Goal: Check status: Check status

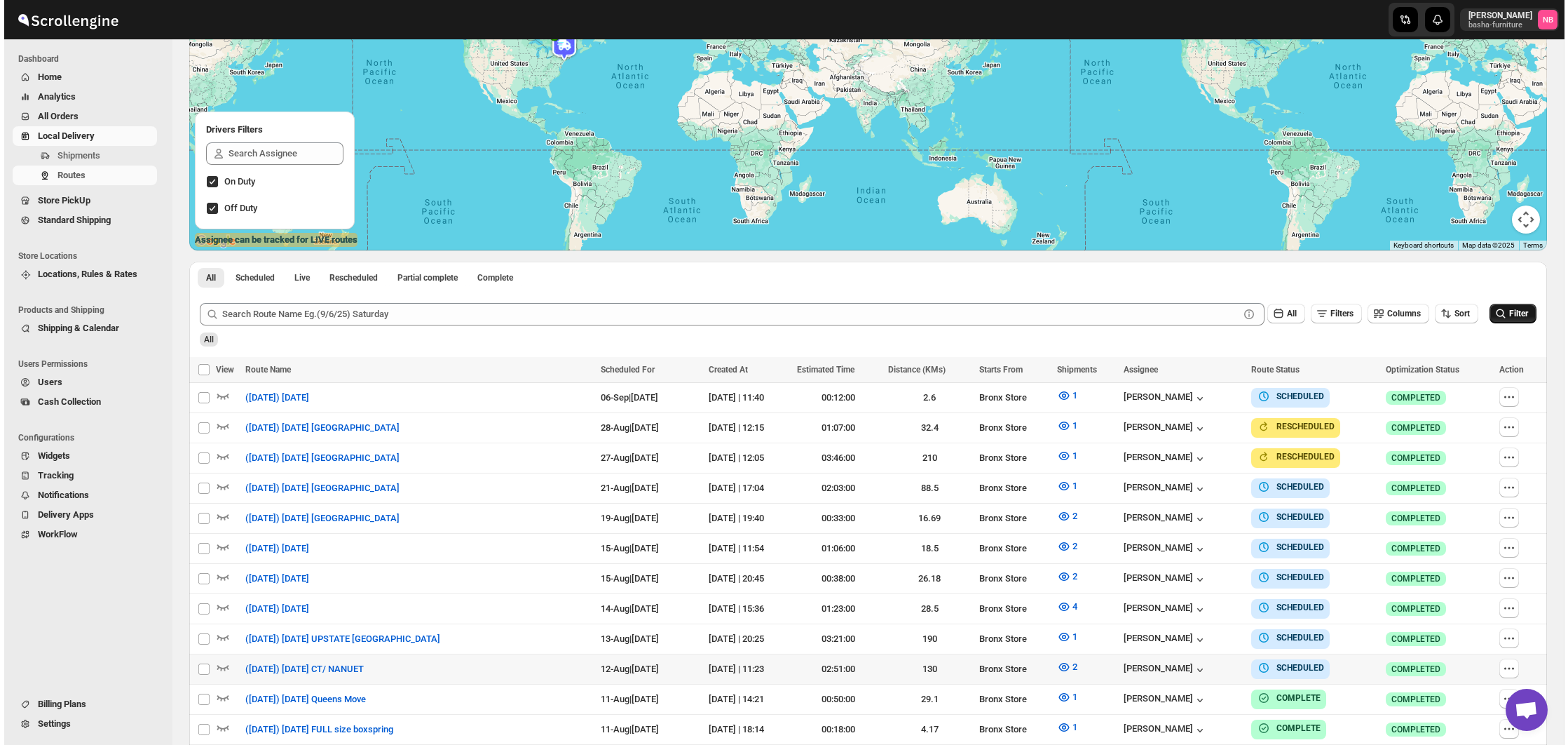
scroll to position [347, 0]
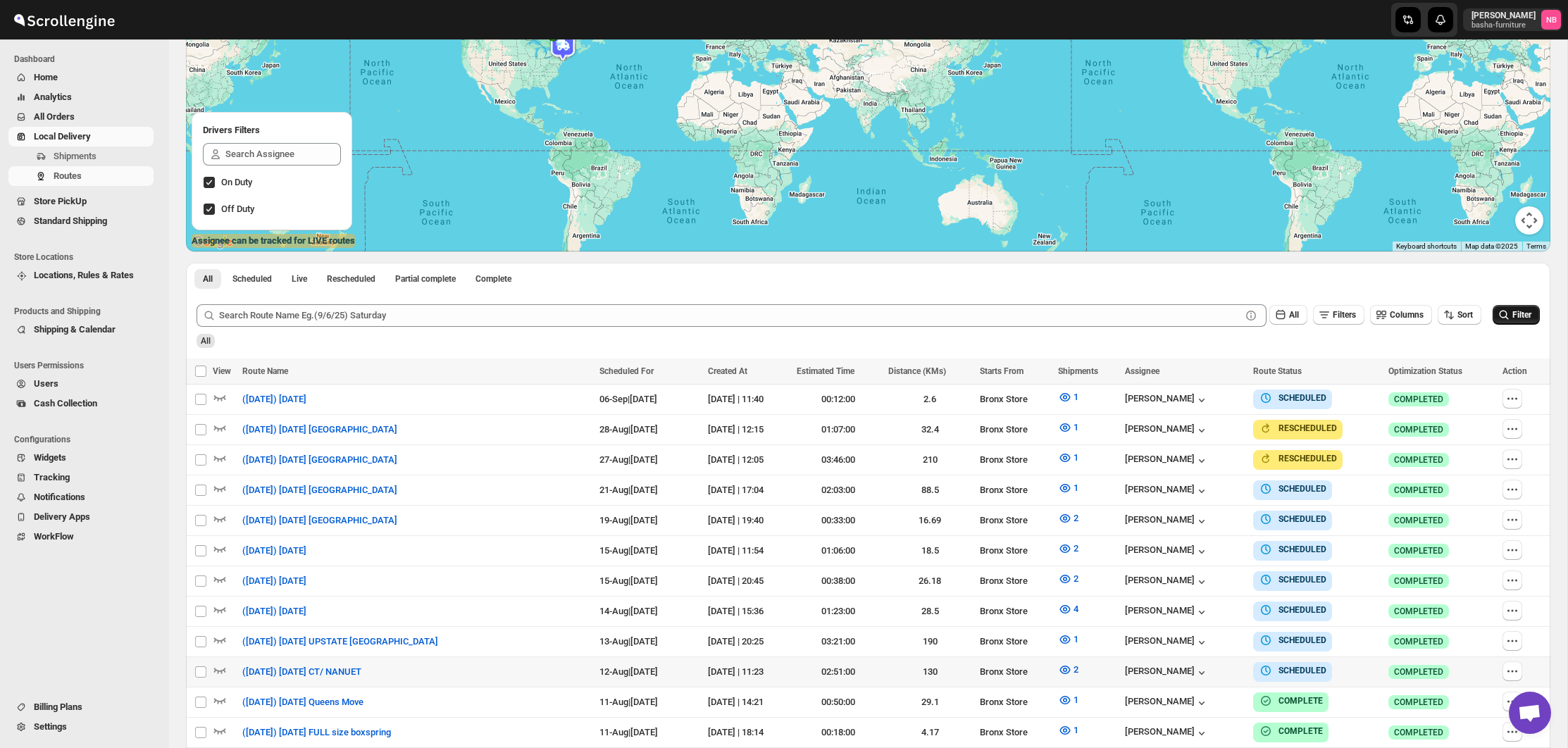
click at [1530, 319] on span "Filter" at bounding box center [1522, 315] width 19 height 10
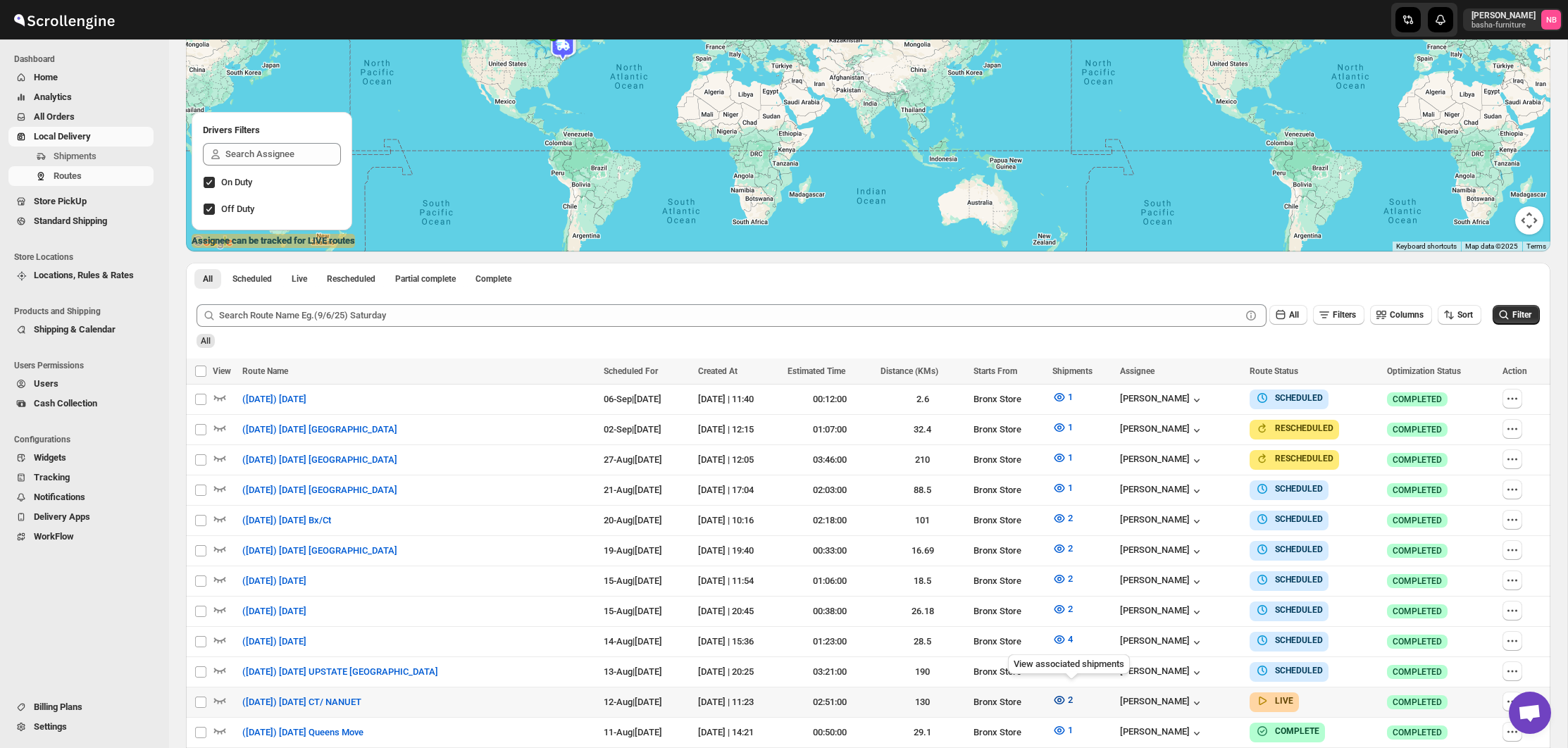
click at [1066, 693] on icon "button" at bounding box center [1059, 700] width 14 height 14
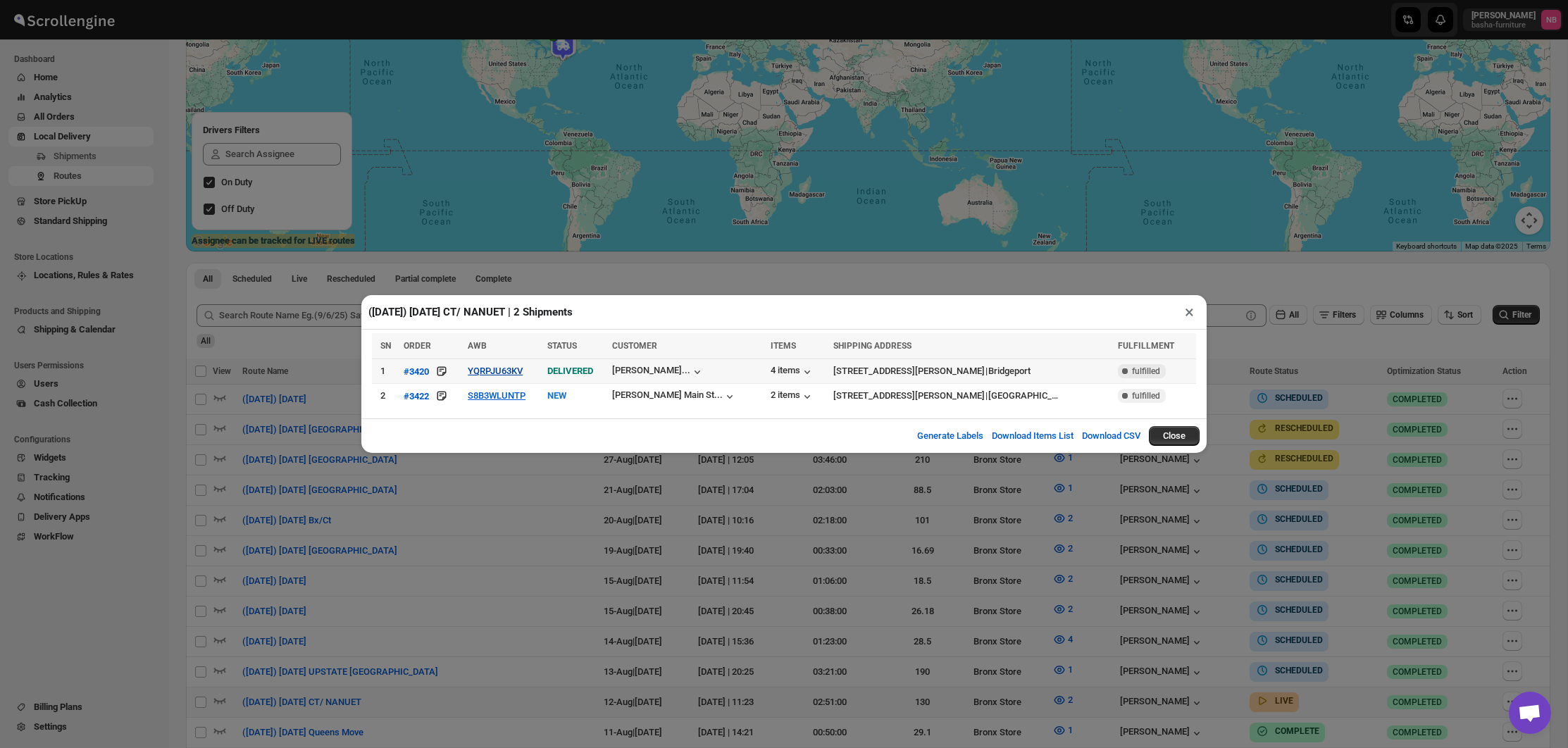
click at [485, 370] on button "YQRPJU63KV" at bounding box center [495, 371] width 55 height 11
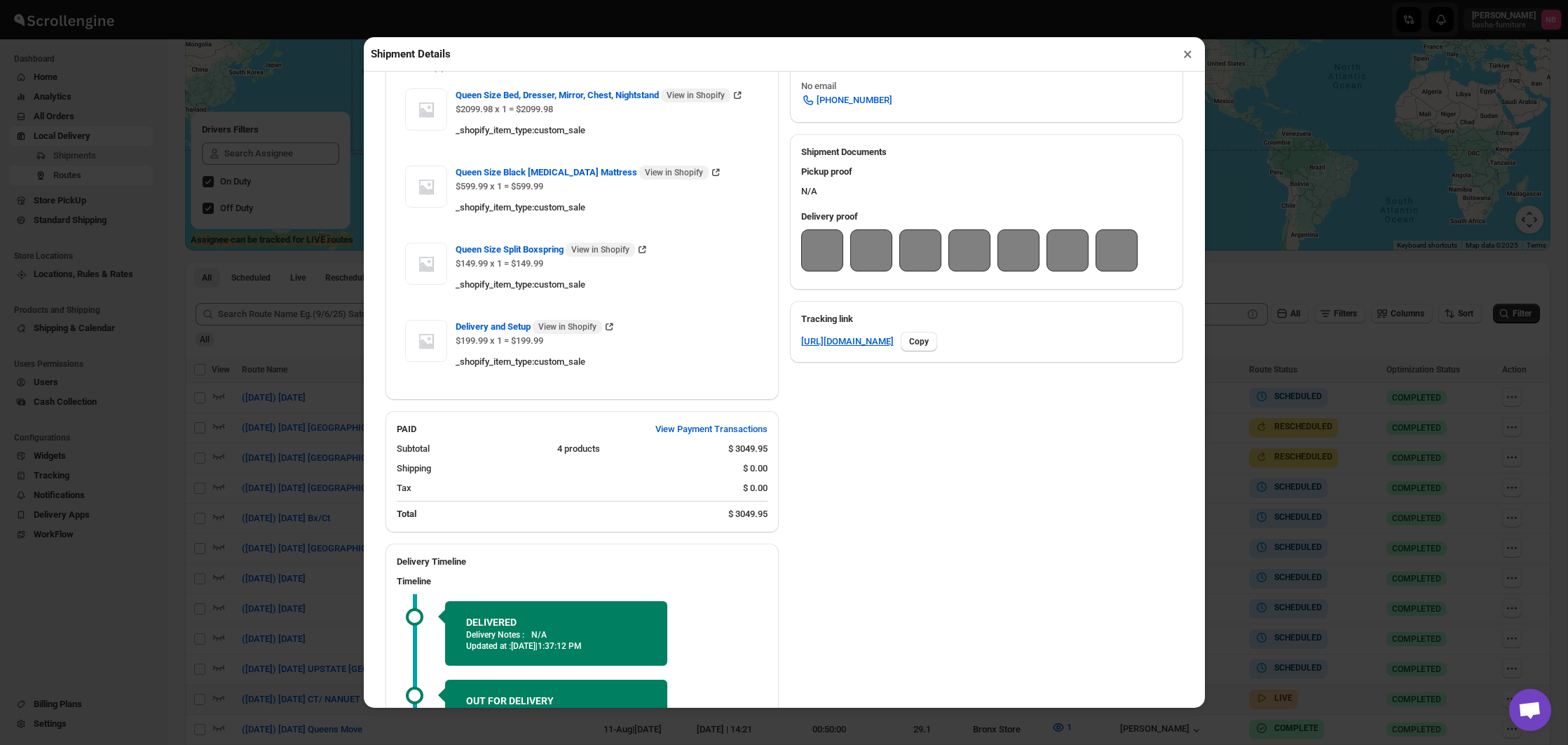
scroll to position [554, 0]
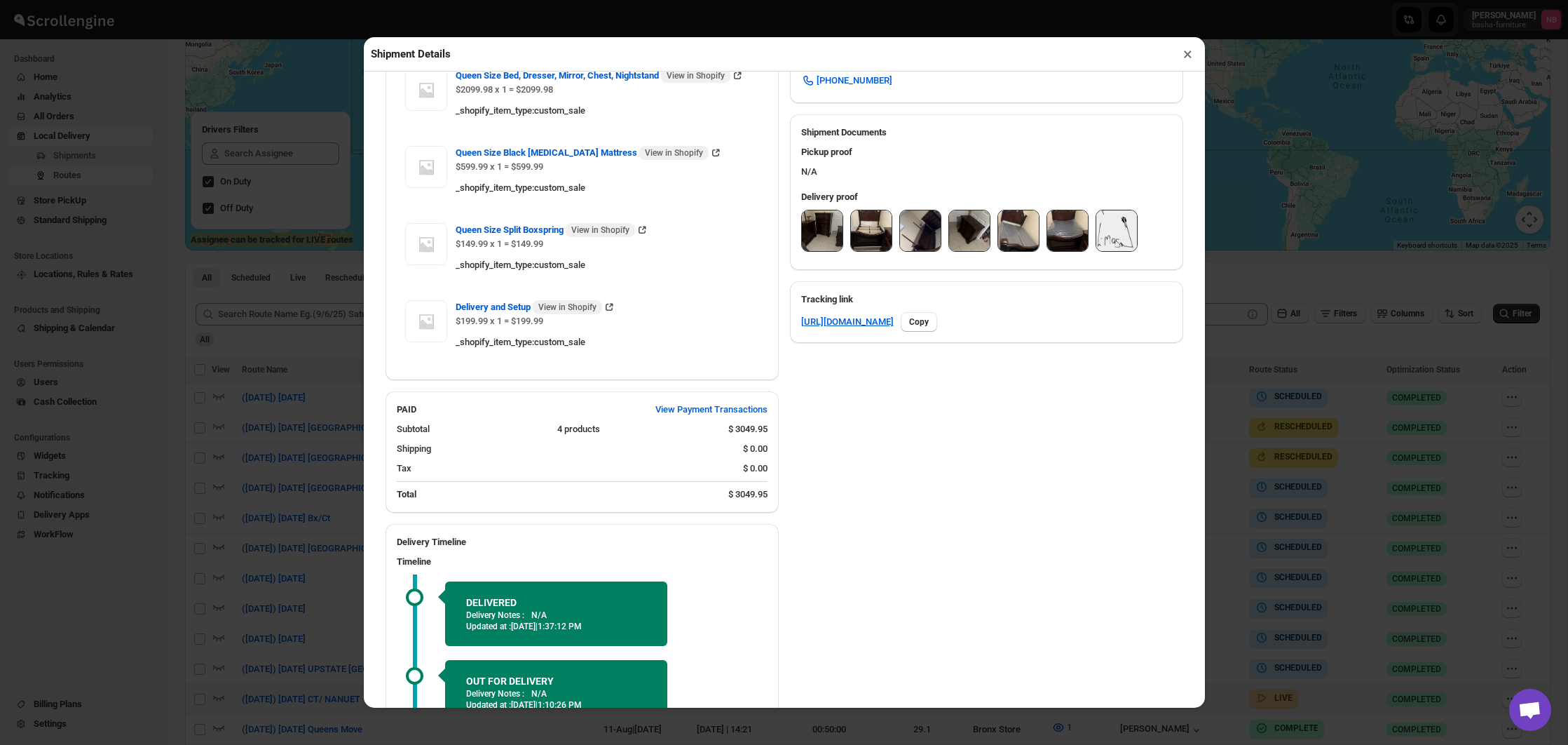
click at [828, 227] on img at bounding box center [822, 231] width 41 height 41
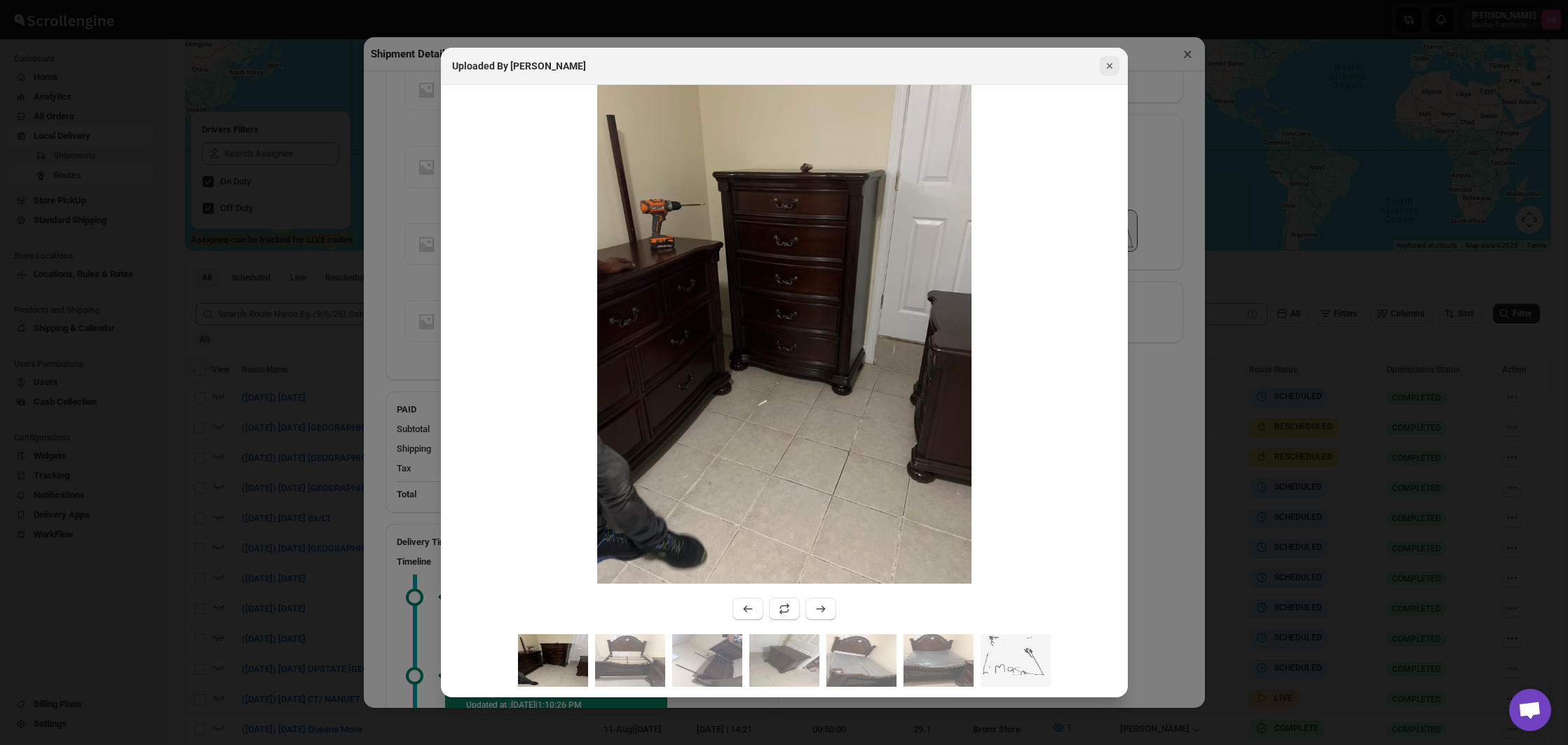
click at [1106, 65] on icon "Close" at bounding box center [1110, 66] width 14 height 14
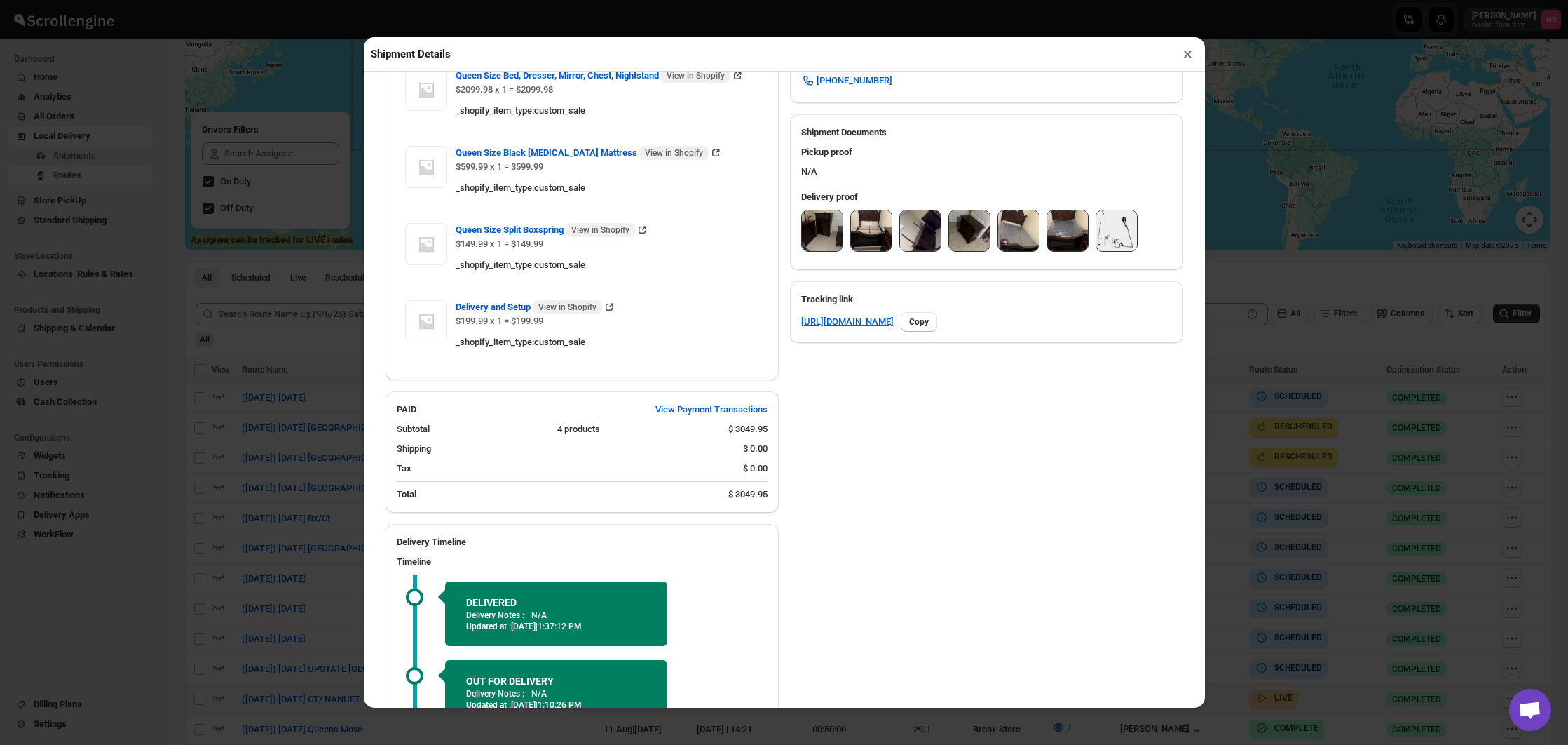
click at [1186, 50] on button "×" at bounding box center [1188, 53] width 20 height 19
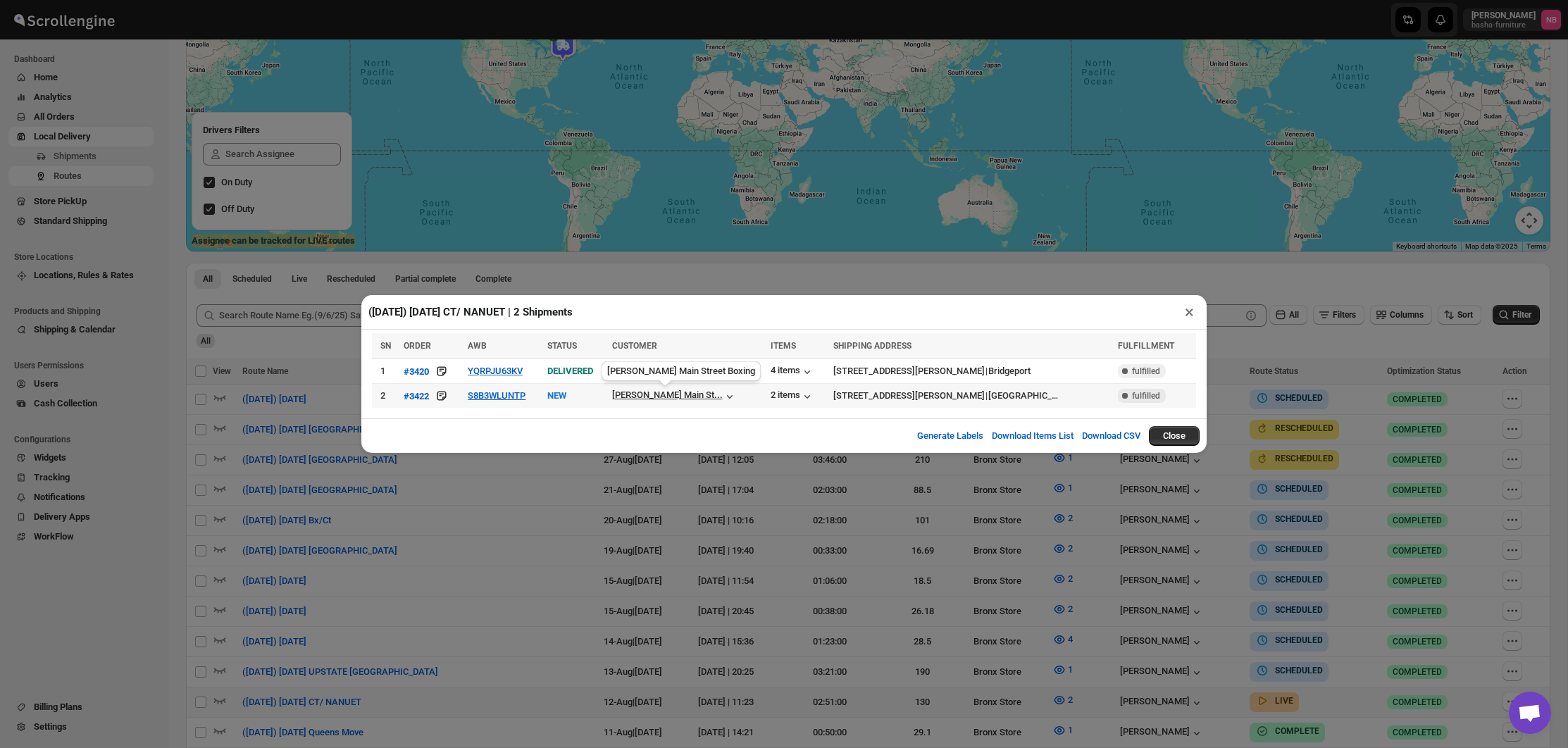
click at [688, 400] on span "[PERSON_NAME] Main St..." at bounding box center [667, 397] width 110 height 14
click at [506, 371] on button "YQRPJU63KV" at bounding box center [495, 371] width 55 height 11
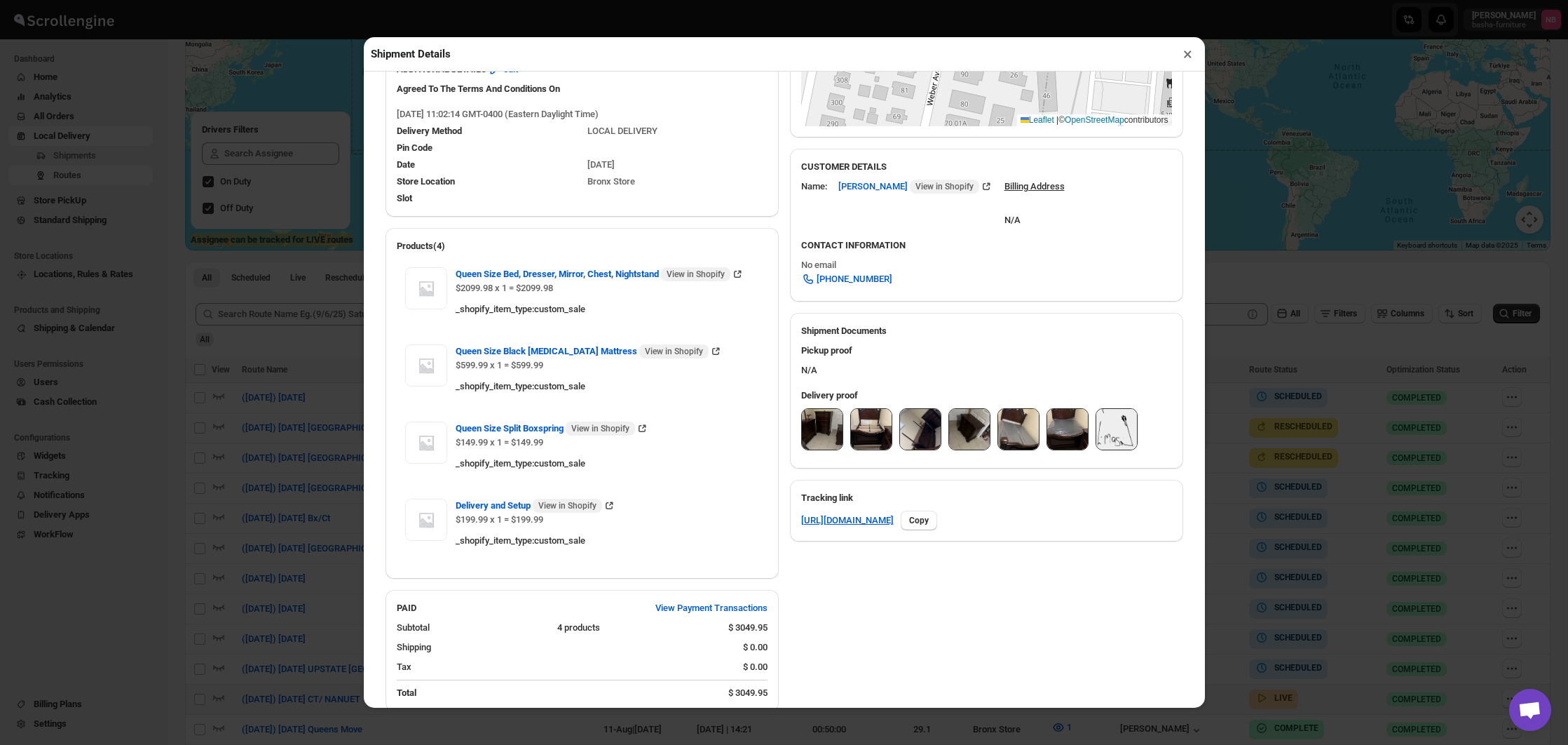
scroll to position [398, 0]
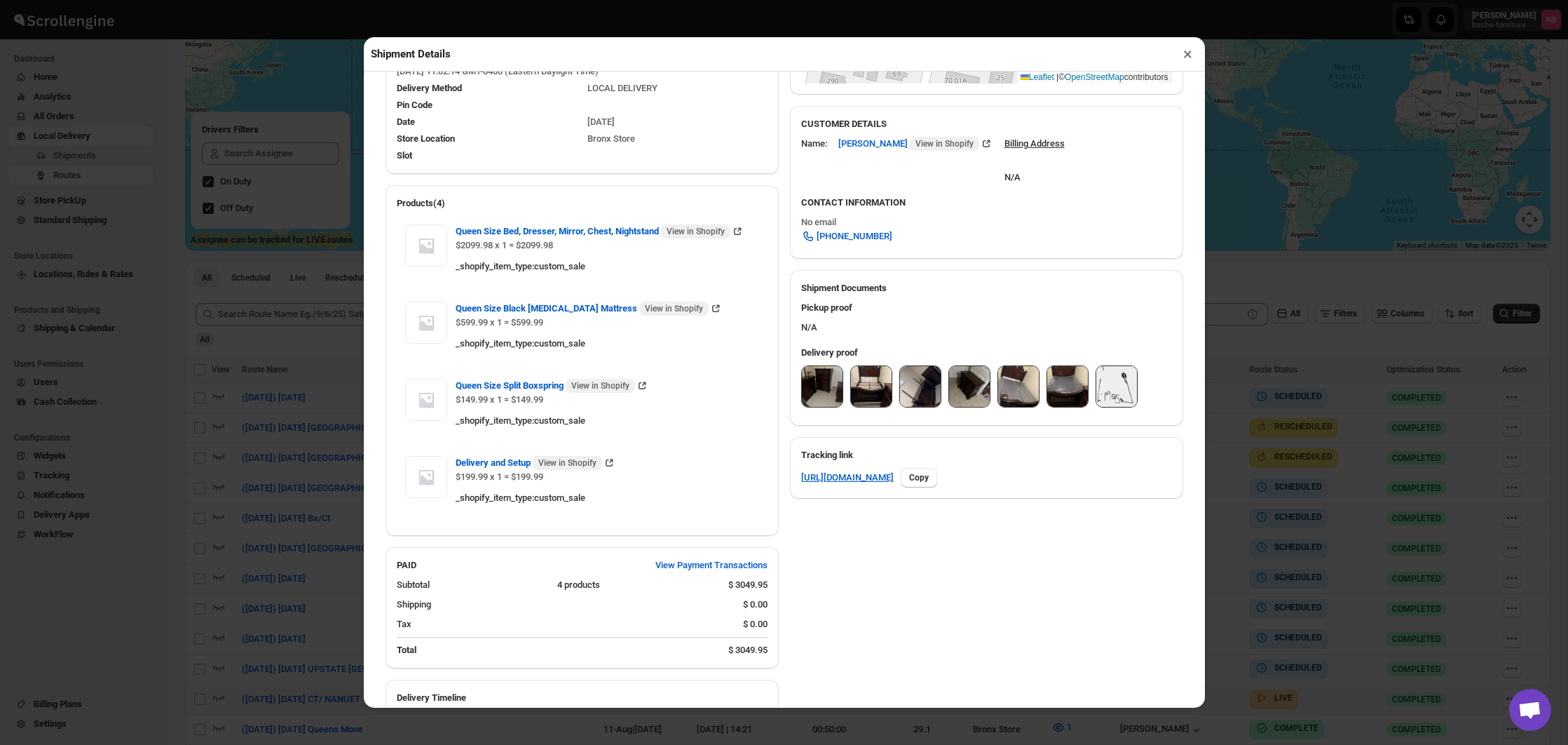
click at [1188, 58] on button "×" at bounding box center [1188, 53] width 20 height 19
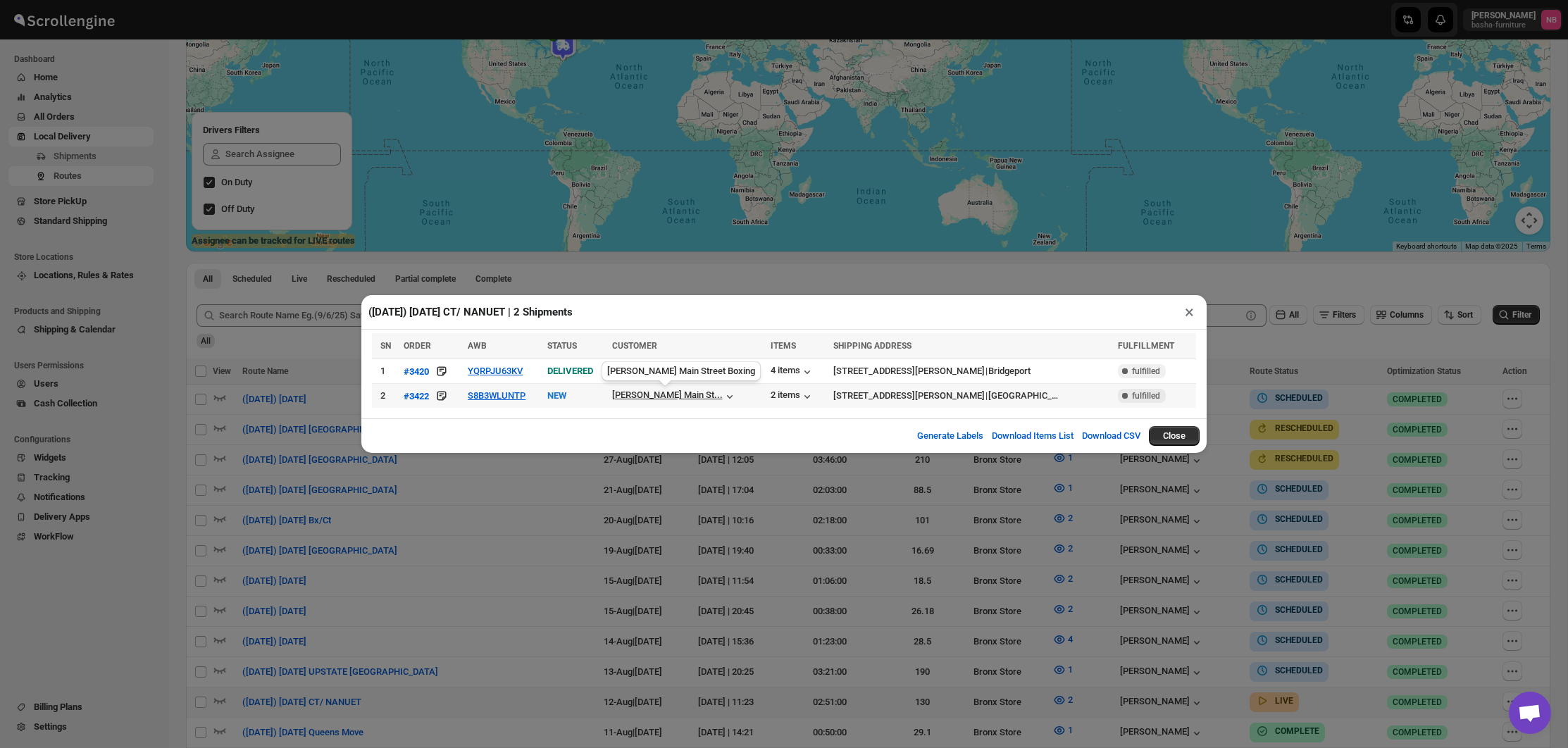
click at [698, 399] on div "[PERSON_NAME] Main St..." at bounding box center [667, 395] width 110 height 11
click at [523, 372] on button "YQRPJU63KV" at bounding box center [495, 371] width 55 height 11
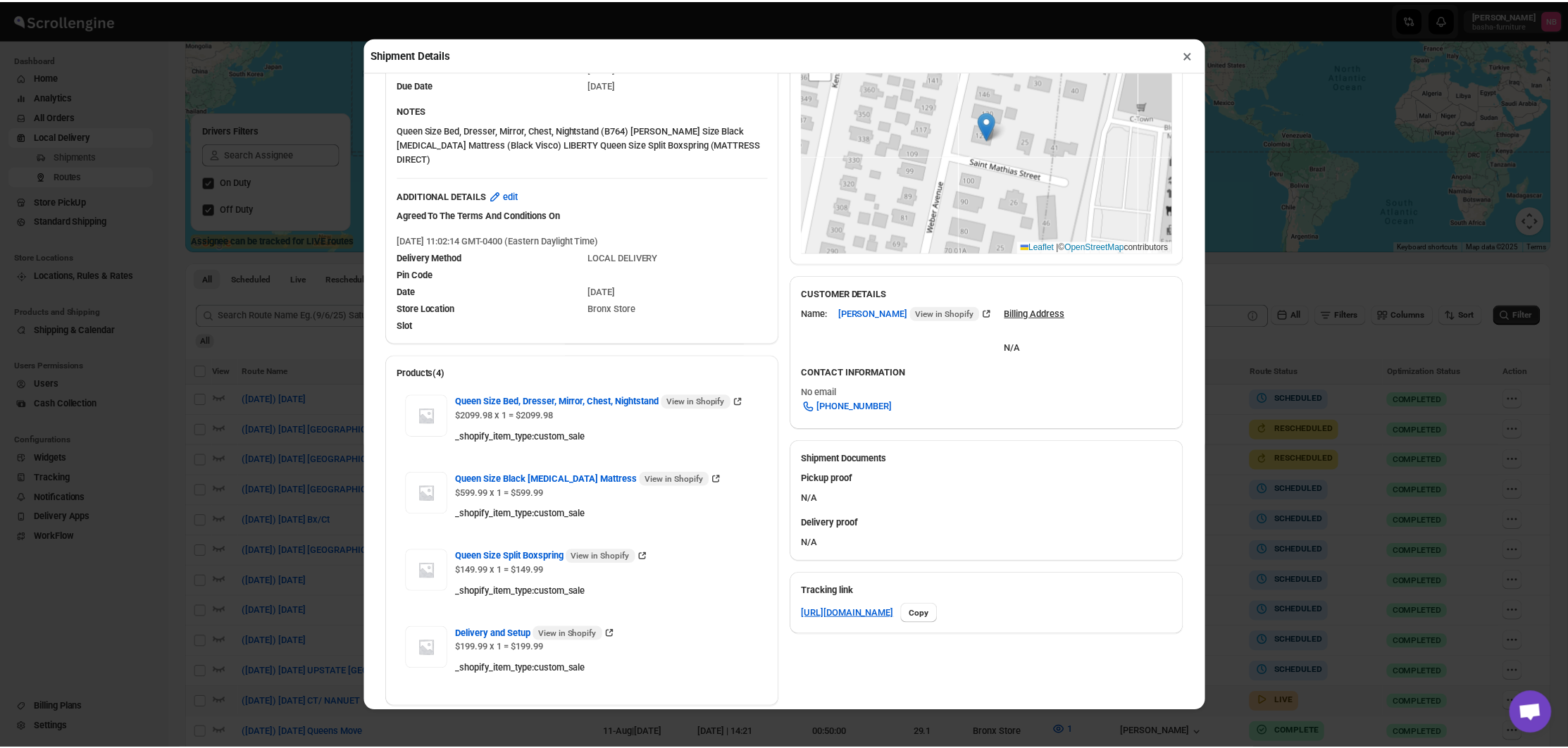
scroll to position [337, 0]
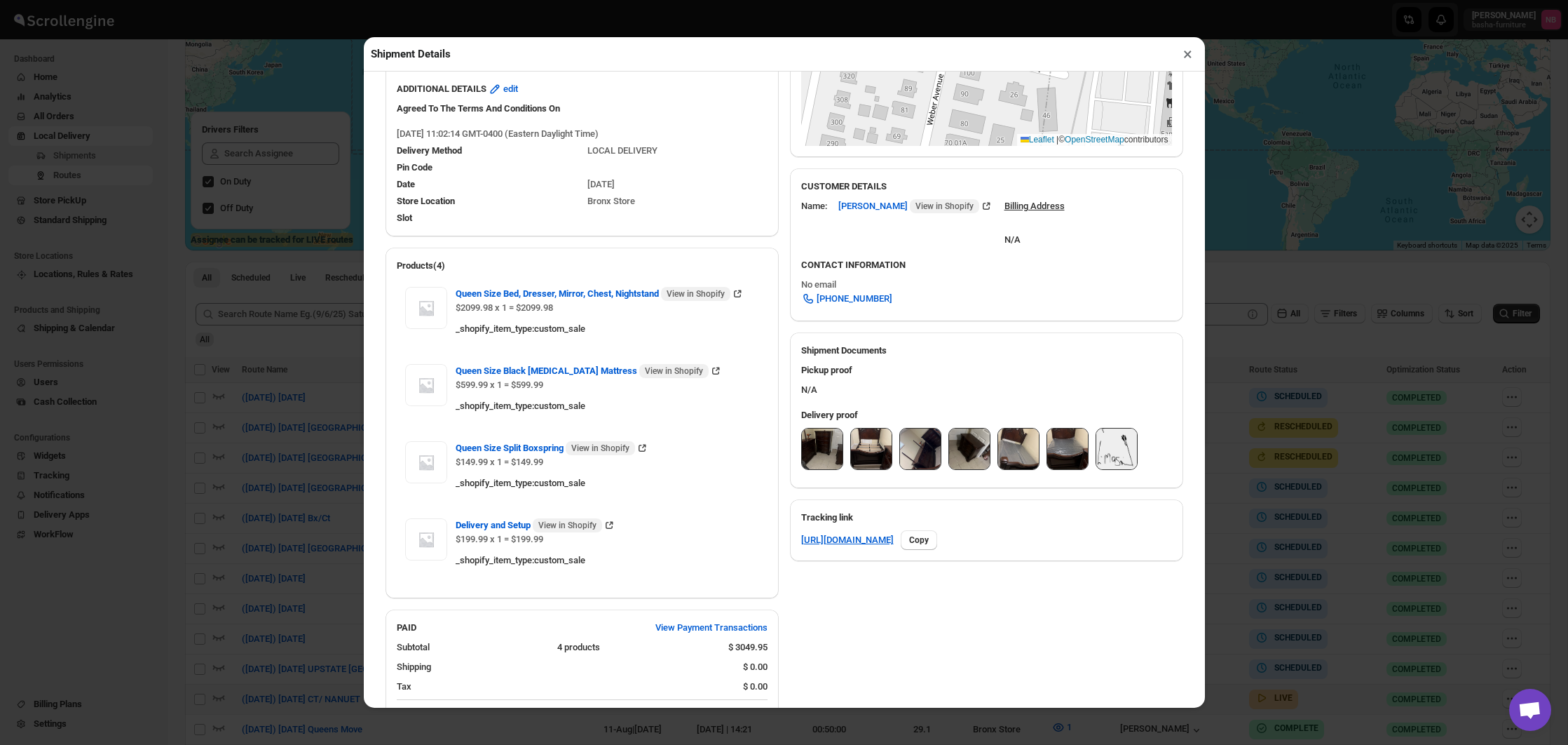
click at [1105, 448] on img at bounding box center [1117, 448] width 41 height 41
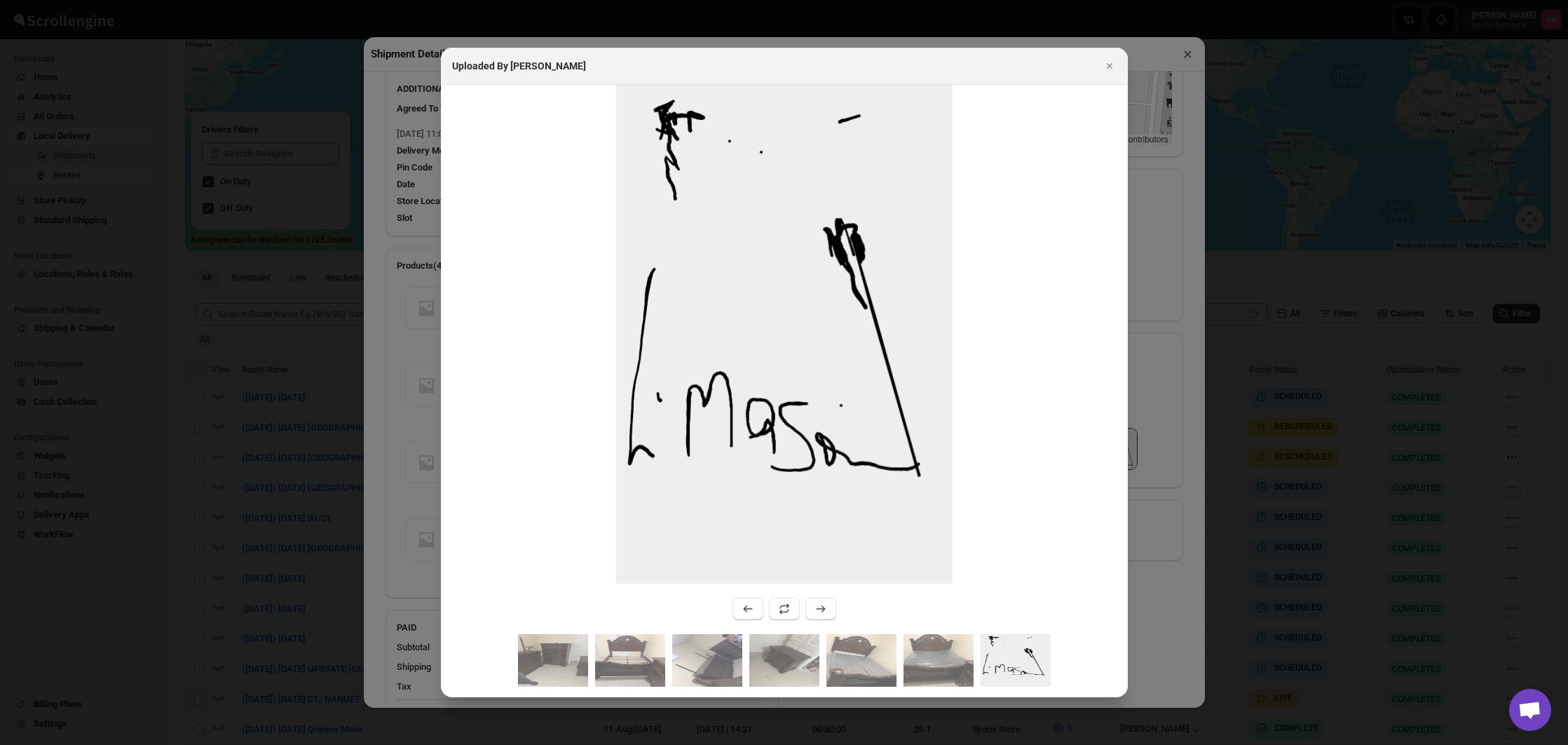
click at [779, 339] on img ":raor:" at bounding box center [784, 335] width 337 height 500
click at [1097, 67] on div "Uploaded By [PERSON_NAME]" at bounding box center [784, 66] width 665 height 14
click at [1104, 65] on icon "Close" at bounding box center [1110, 66] width 14 height 14
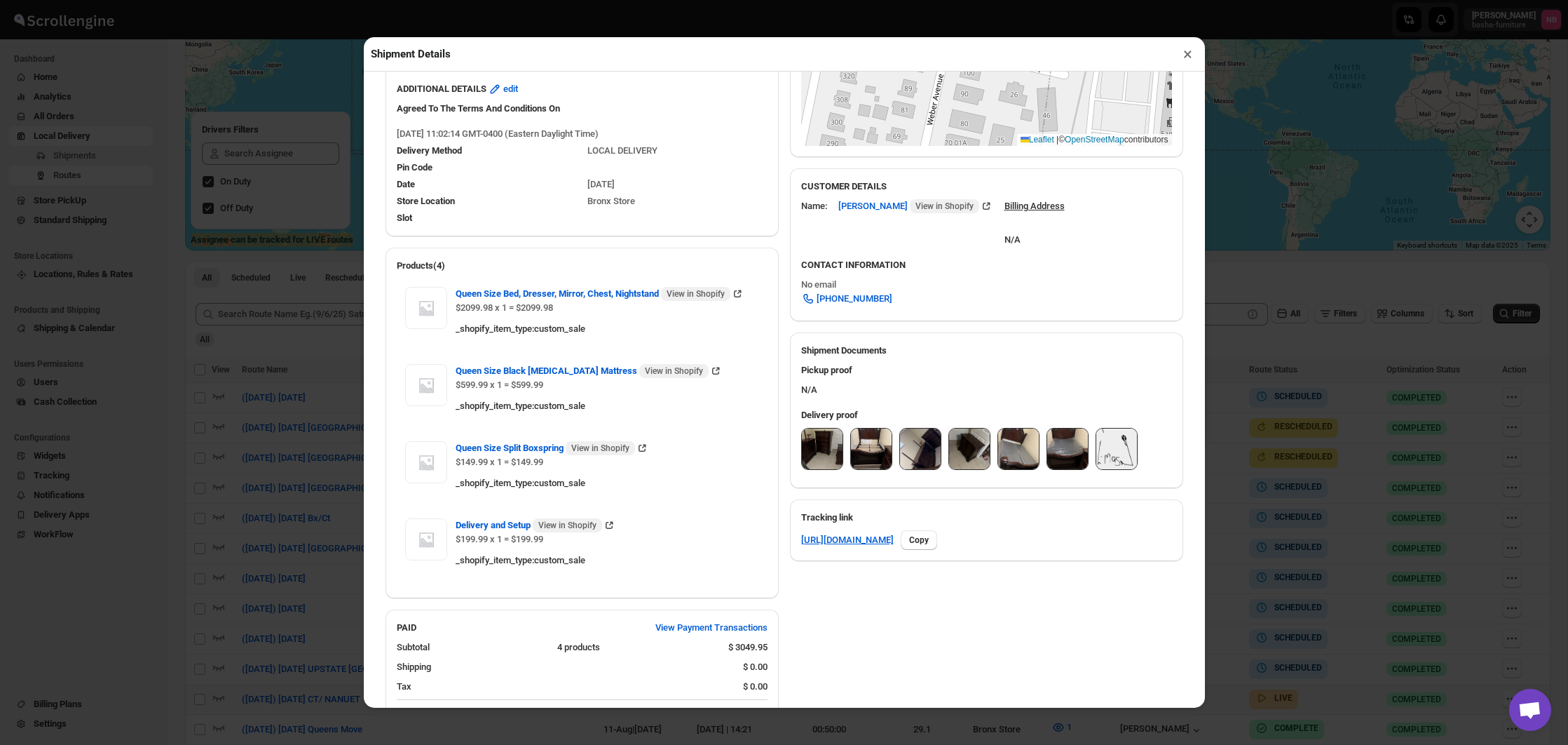
click at [1187, 55] on button "×" at bounding box center [1188, 53] width 20 height 19
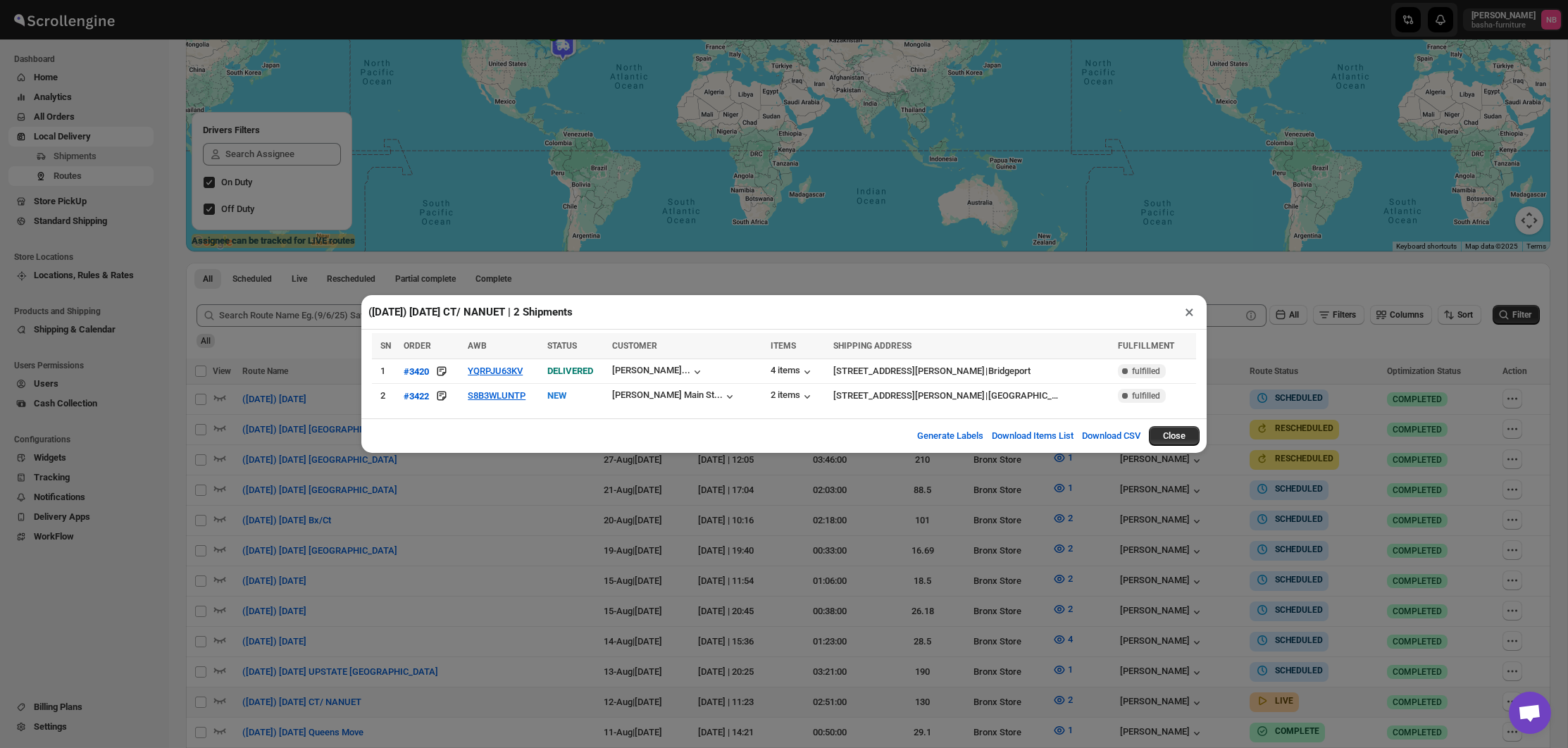
click at [786, 575] on div "([DATE]) [DATE] CT/ NANUET | 2 Shipments × SN ORDER AWB STATUS CUSTOMER ITEMS S…" at bounding box center [784, 374] width 1568 height 748
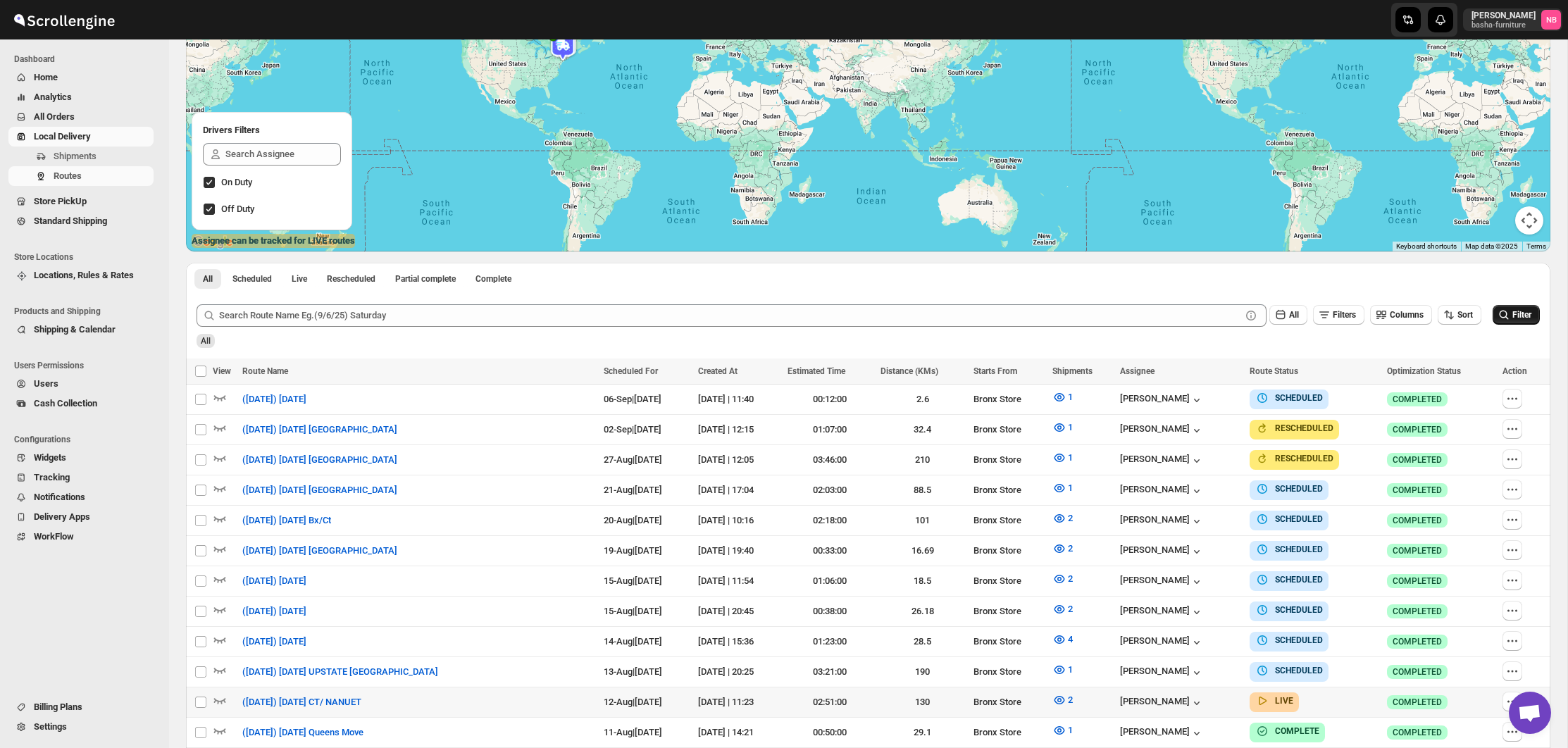
click at [1528, 319] on span "Filter" at bounding box center [1522, 315] width 19 height 10
click at [1073, 702] on button "2" at bounding box center [1063, 700] width 37 height 23
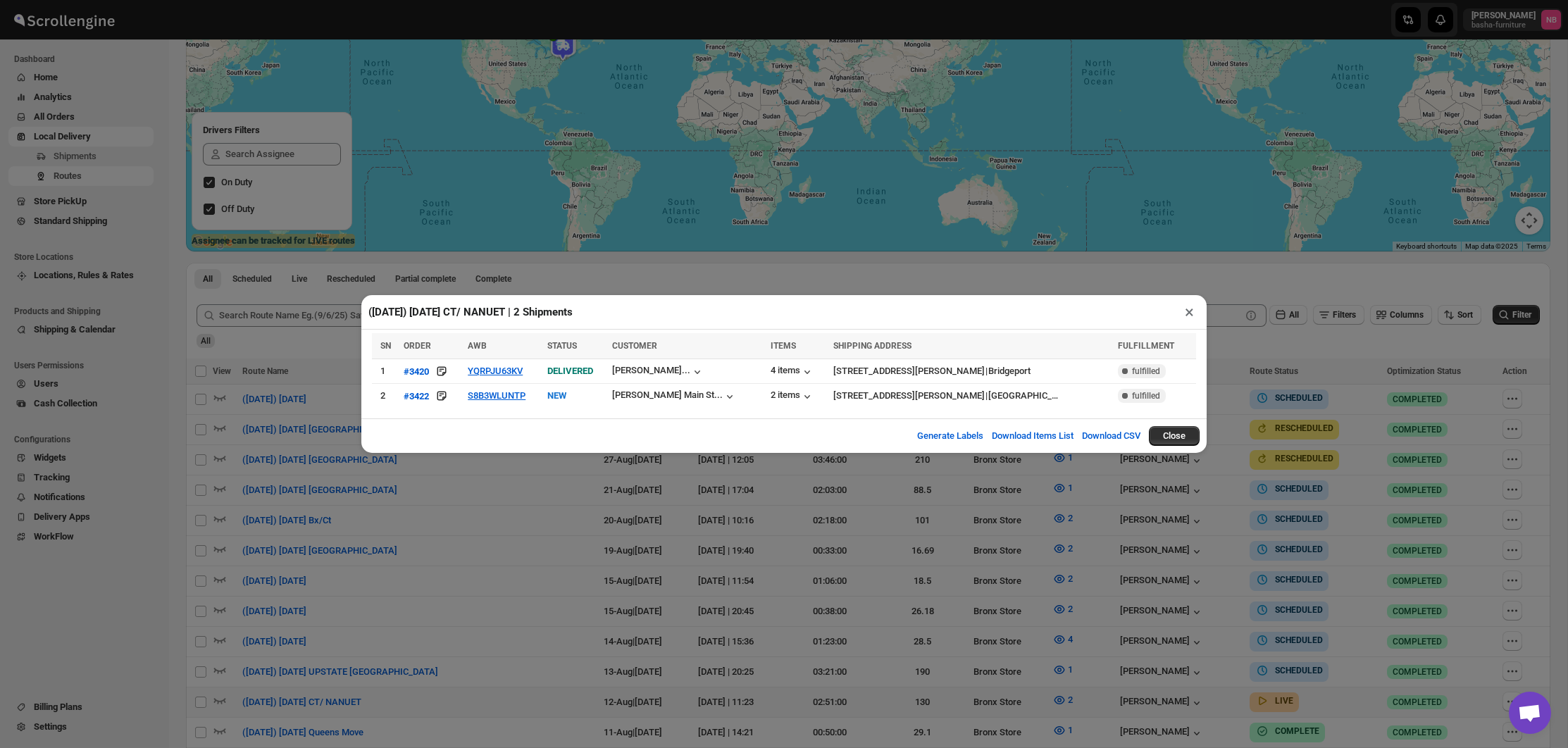
click at [511, 501] on div "([DATE]) [DATE] CT/ NANUET | 2 Shipments × SN ORDER AWB STATUS CUSTOMER ITEMS S…" at bounding box center [784, 374] width 1568 height 748
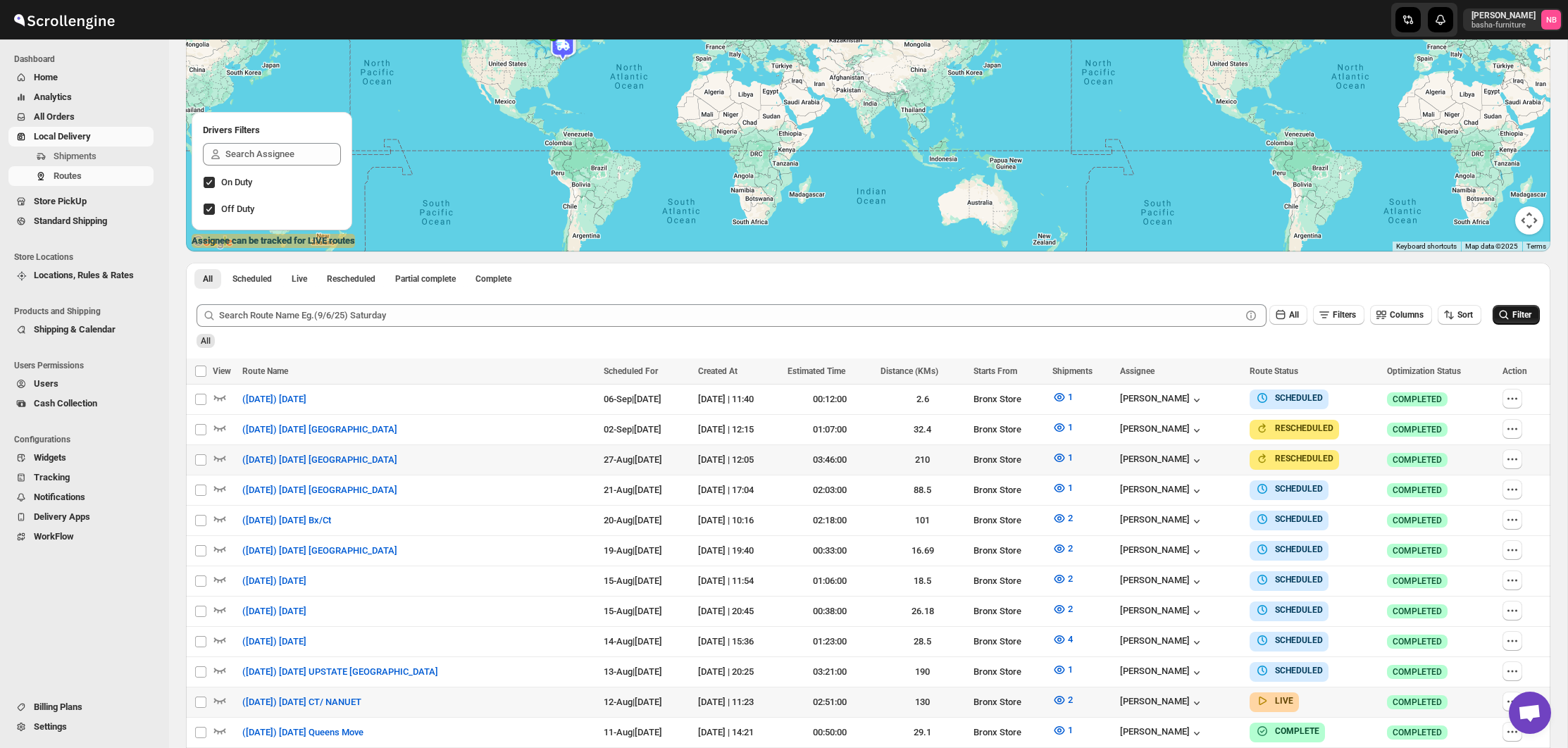
click at [1516, 311] on span "Filter" at bounding box center [1522, 315] width 19 height 10
click at [1106, 543] on div "2" at bounding box center [1082, 551] width 60 height 19
